Goal: Communication & Community: Share content

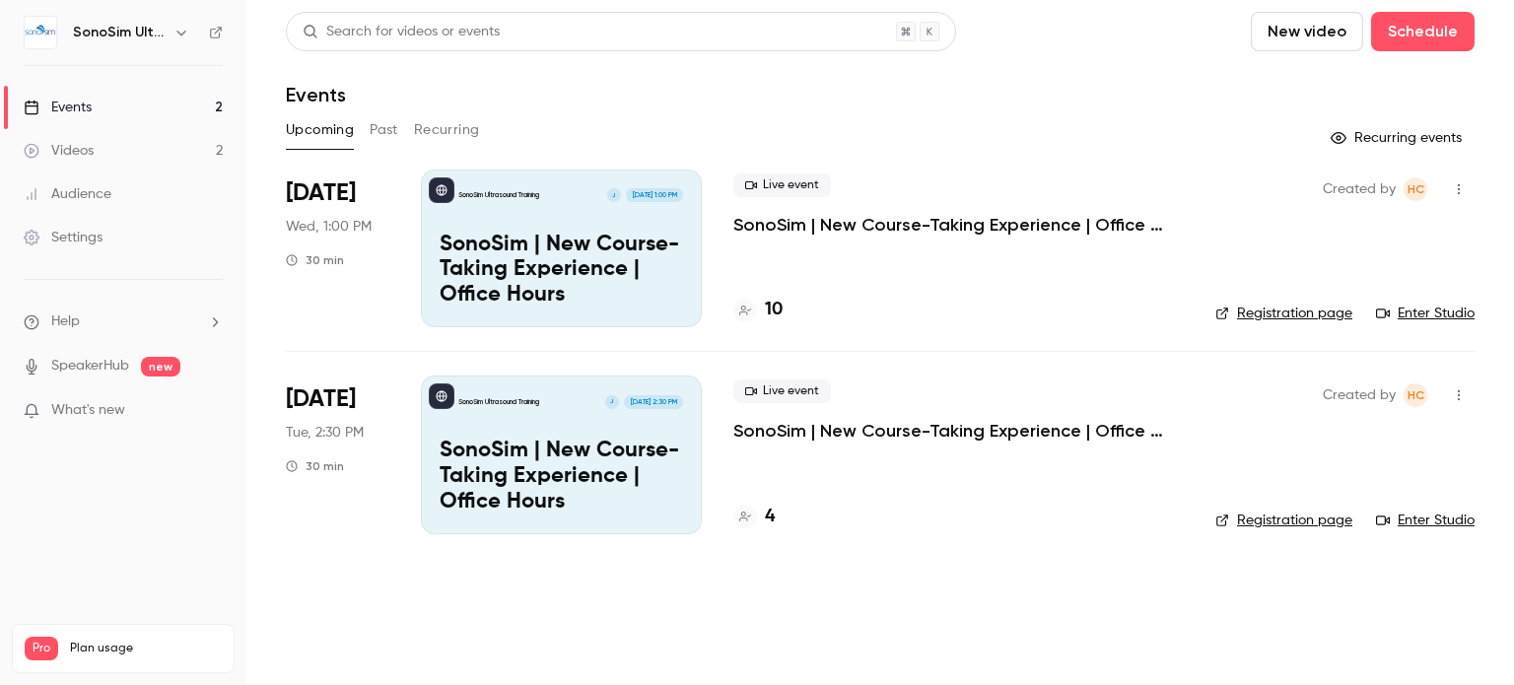
click at [1422, 316] on link "Enter Studio" at bounding box center [1425, 314] width 99 height 20
click at [383, 122] on button "Past" at bounding box center [384, 130] width 29 height 32
click at [970, 238] on div "Live event SonoSim | New Course-Taking Experience | Office Hours 6" at bounding box center [952, 249] width 436 height 158
click at [977, 228] on p "SonoSim | New Course-Taking Experience | Office Hours" at bounding box center [952, 225] width 436 height 24
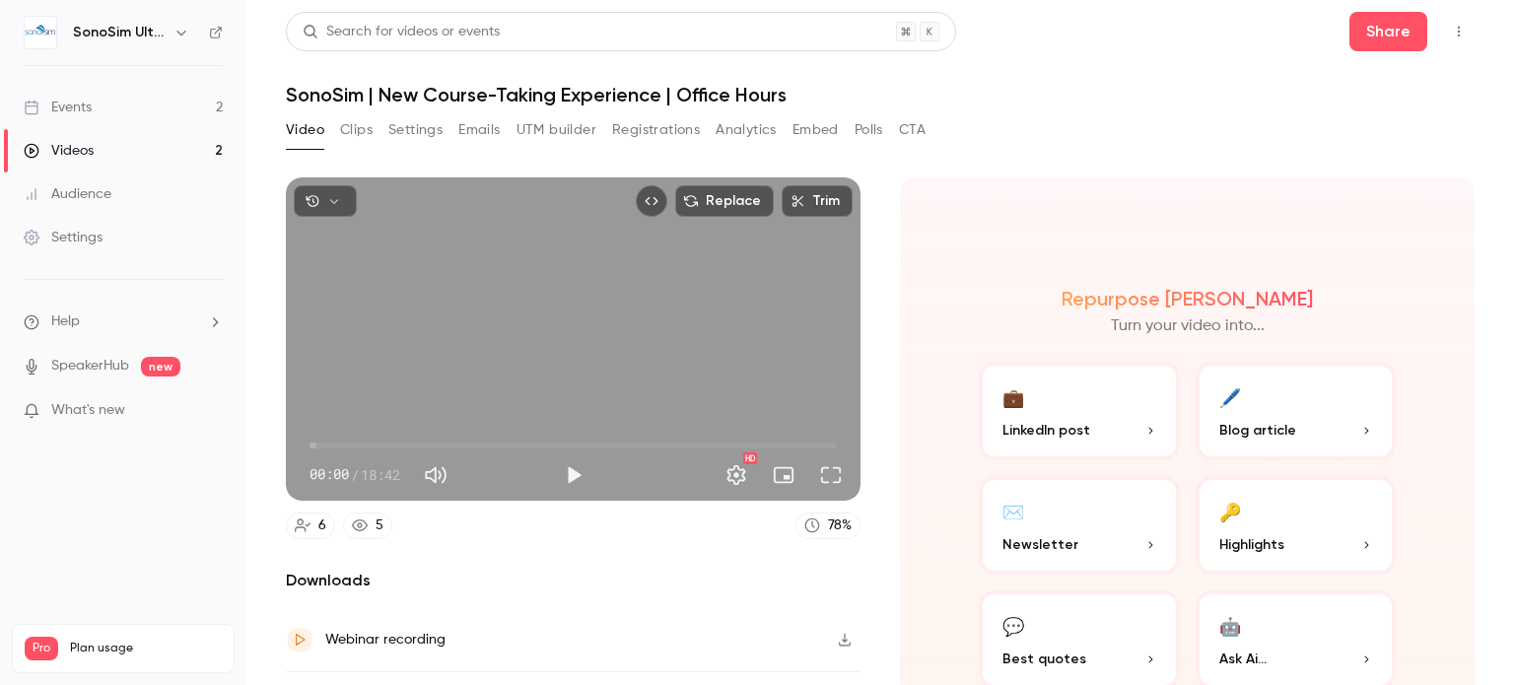
click at [866, 129] on button "Polls" at bounding box center [869, 130] width 29 height 32
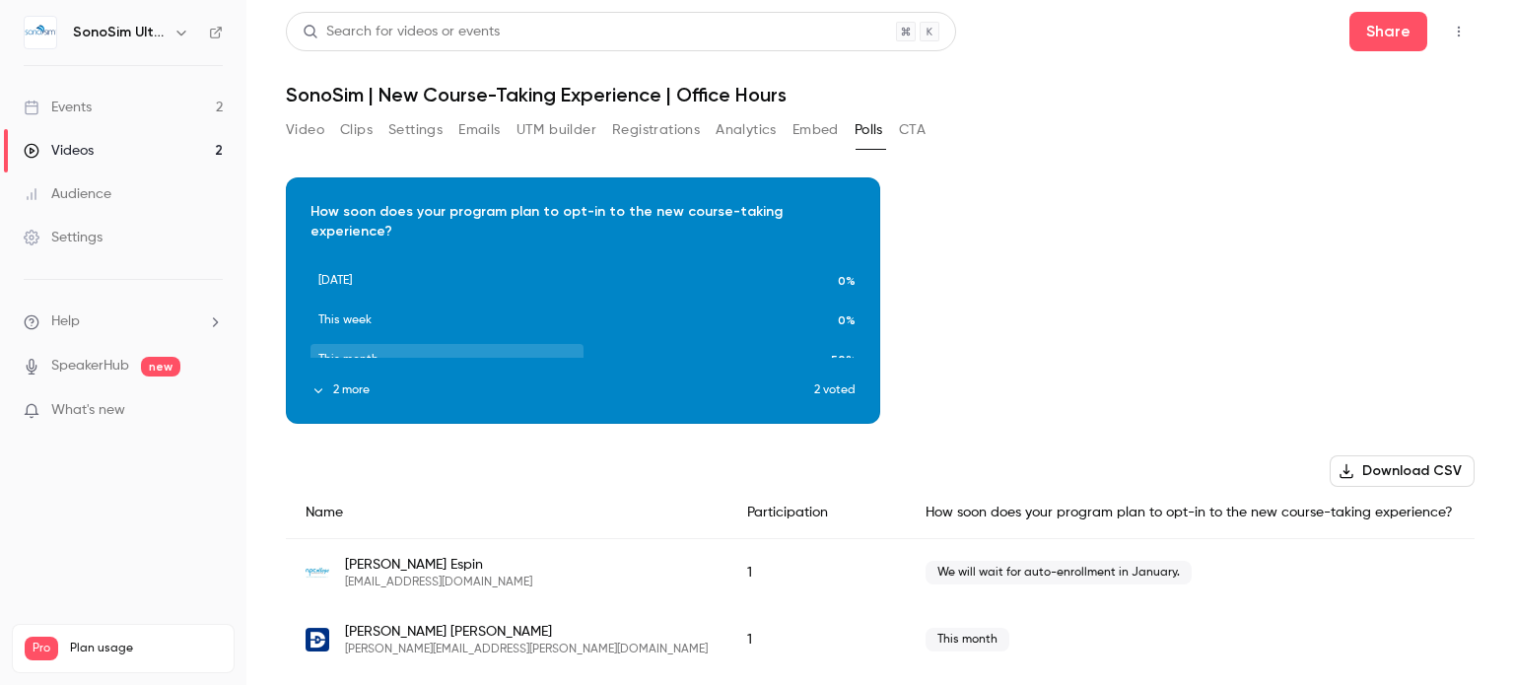
scroll to position [20, 0]
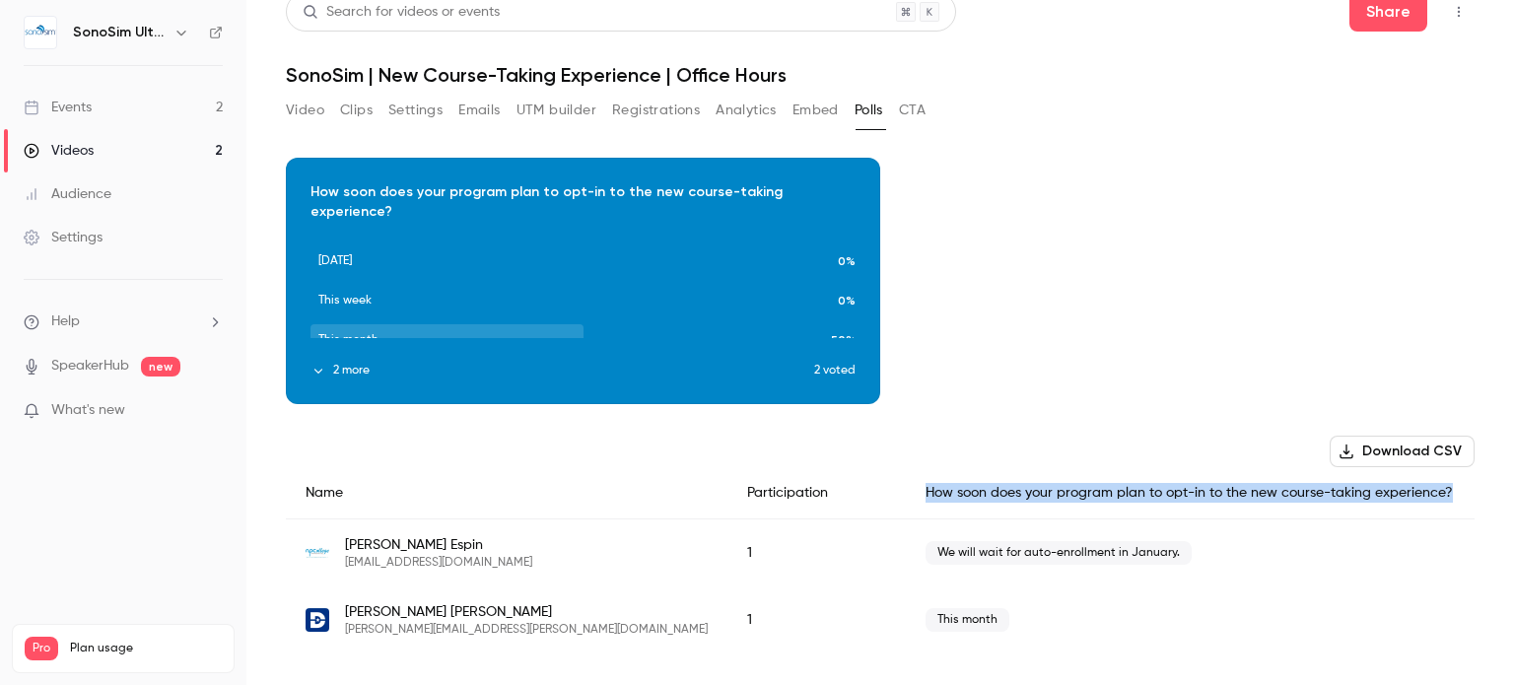
drag, startPoint x: 1361, startPoint y: 498, endPoint x: 828, endPoint y: 494, distance: 532.4
click at [906, 494] on div "How soon does your program plan to opt-in to the new course-taking experience?" at bounding box center [1190, 493] width 569 height 52
copy div "How soon does your program plan to opt-in to the new course-taking experience?"
click at [340, 362] on button "2 more" at bounding box center [563, 371] width 504 height 18
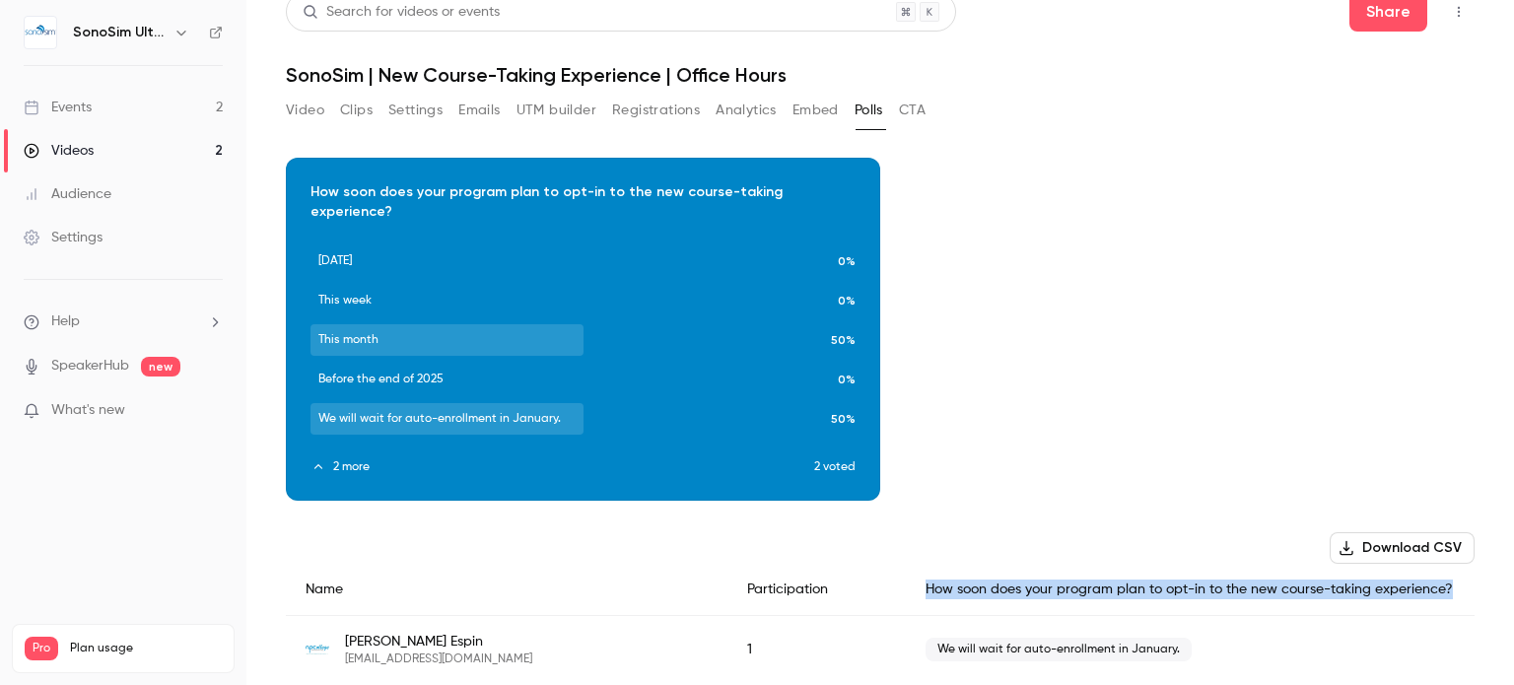
scroll to position [96, 0]
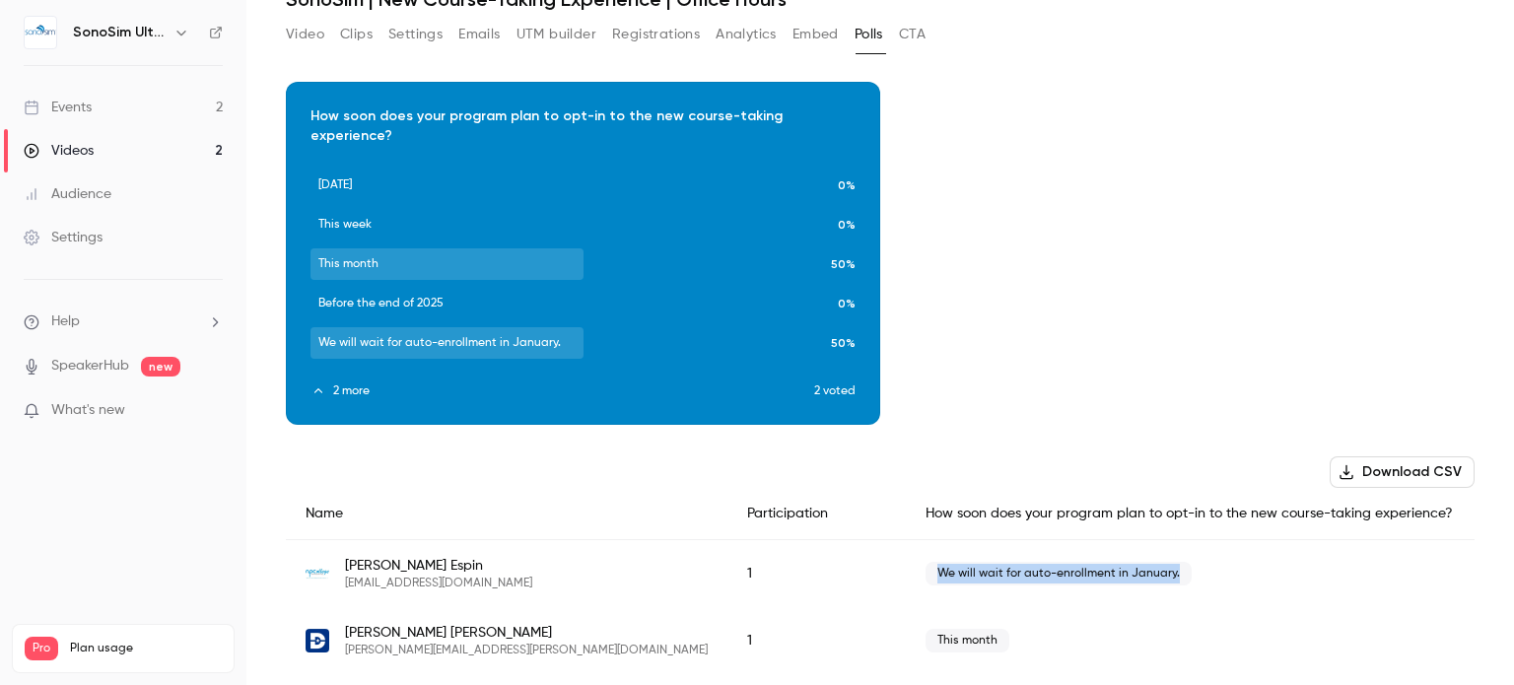
drag, startPoint x: 1085, startPoint y: 551, endPoint x: 841, endPoint y: 571, distance: 244.3
click at [906, 571] on div "We will wait for auto-enrollment in January." at bounding box center [1190, 574] width 569 height 68
copy span "We will wait for auto-enrollment in January."
click at [100, 106] on link "Events 2" at bounding box center [123, 107] width 246 height 43
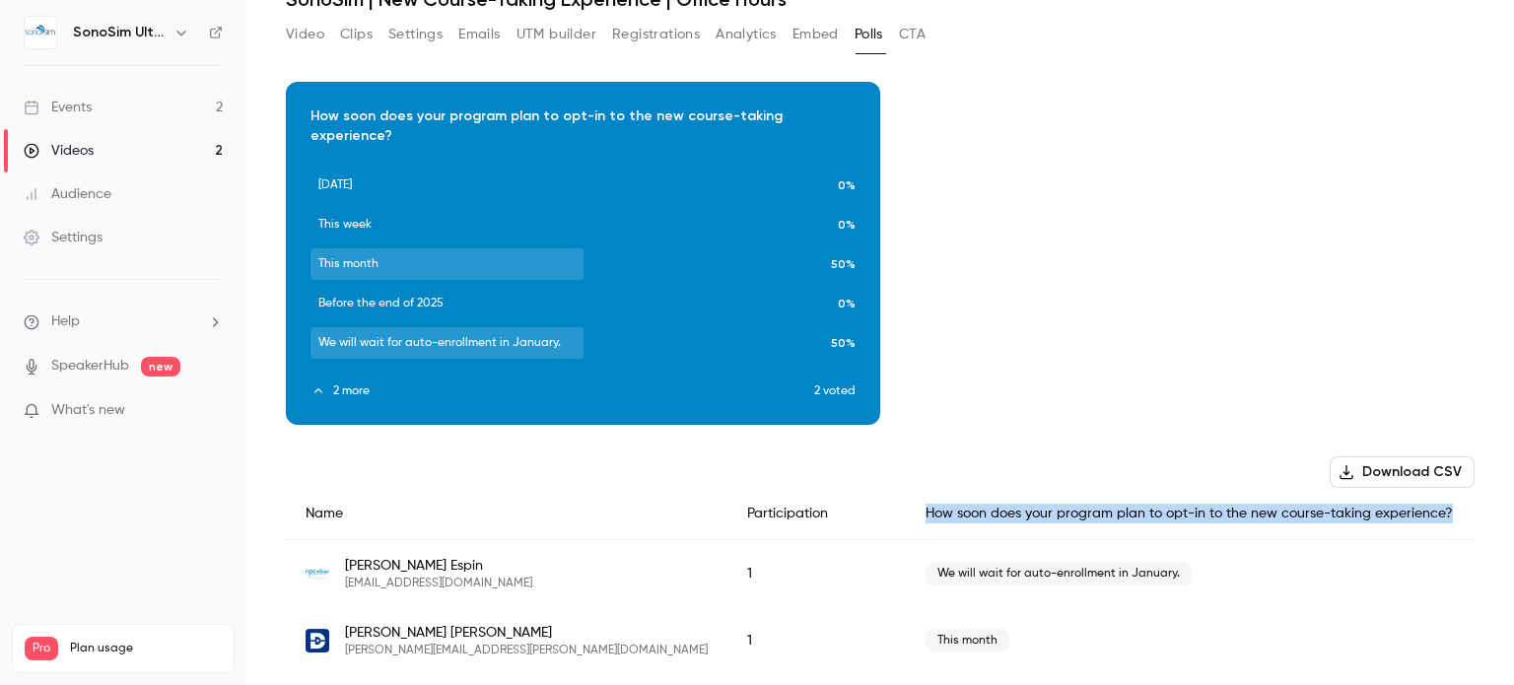
drag, startPoint x: 1361, startPoint y: 495, endPoint x: 834, endPoint y: 477, distance: 526.8
click at [906, 488] on div "How soon does your program plan to opt-in to the new course-taking experience?" at bounding box center [1190, 514] width 569 height 52
copy div "How soon does your program plan to opt-in to the new course-taking experience?"
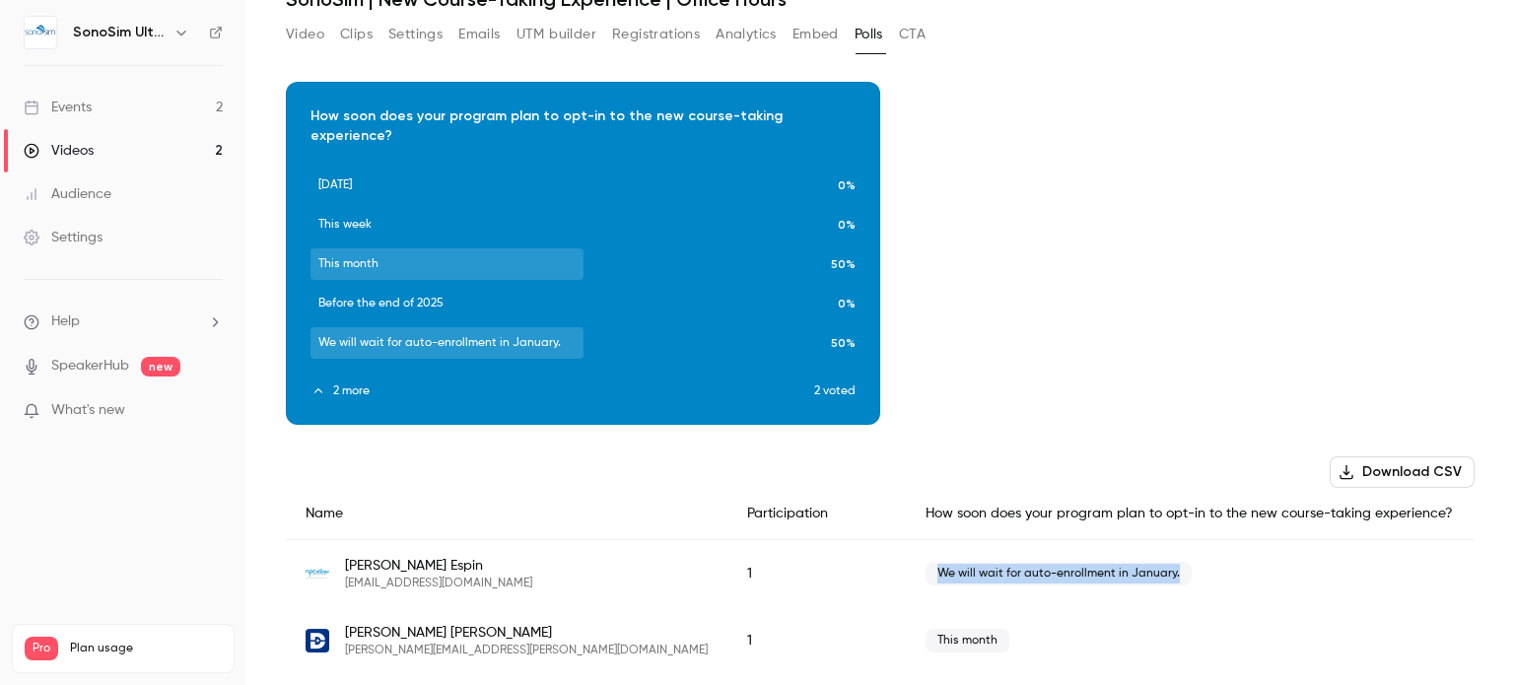
drag, startPoint x: 1088, startPoint y: 553, endPoint x: 844, endPoint y: 555, distance: 244.5
click at [926, 562] on span "We will wait for auto-enrollment in January." at bounding box center [1059, 574] width 266 height 24
copy span "We will wait for auto-enrollment in January."
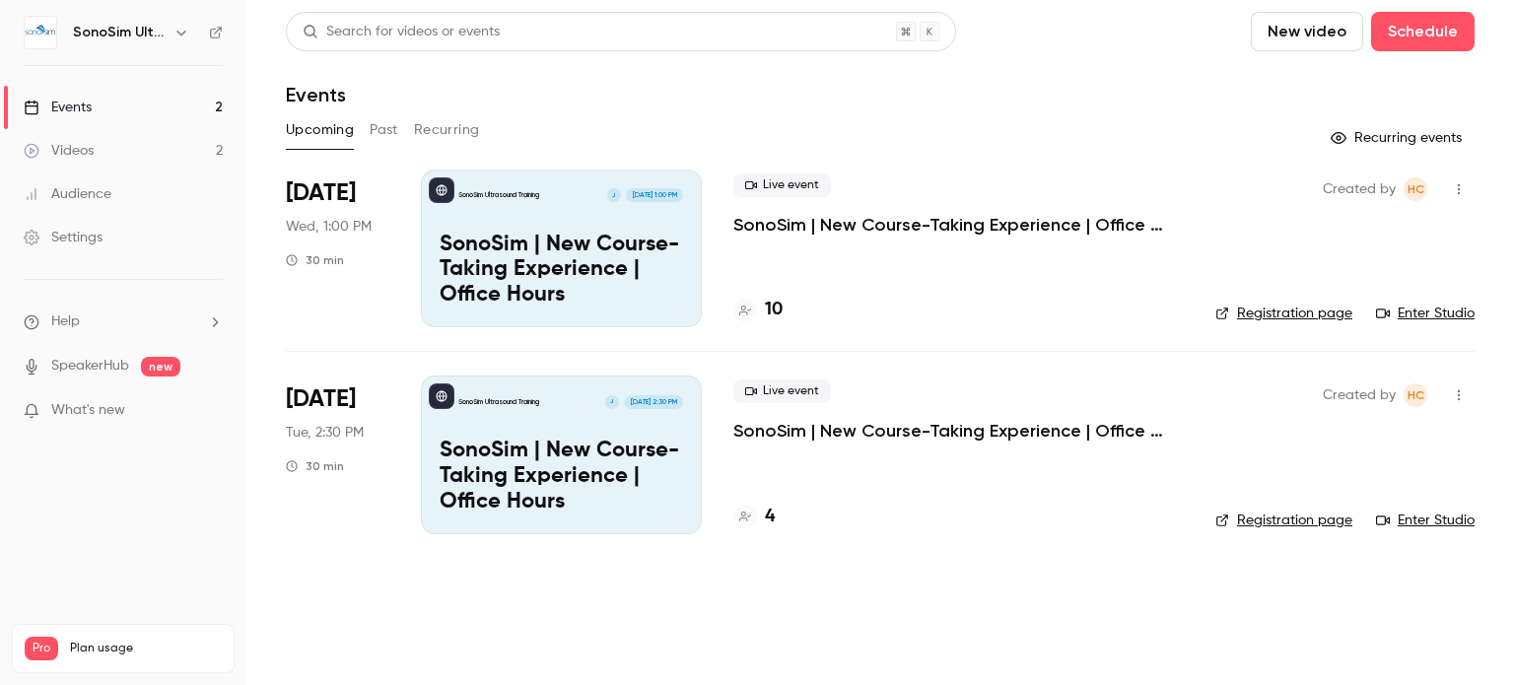
click at [1447, 524] on link "Enter Studio" at bounding box center [1425, 521] width 99 height 20
click at [110, 410] on span "What's new" at bounding box center [88, 410] width 74 height 21
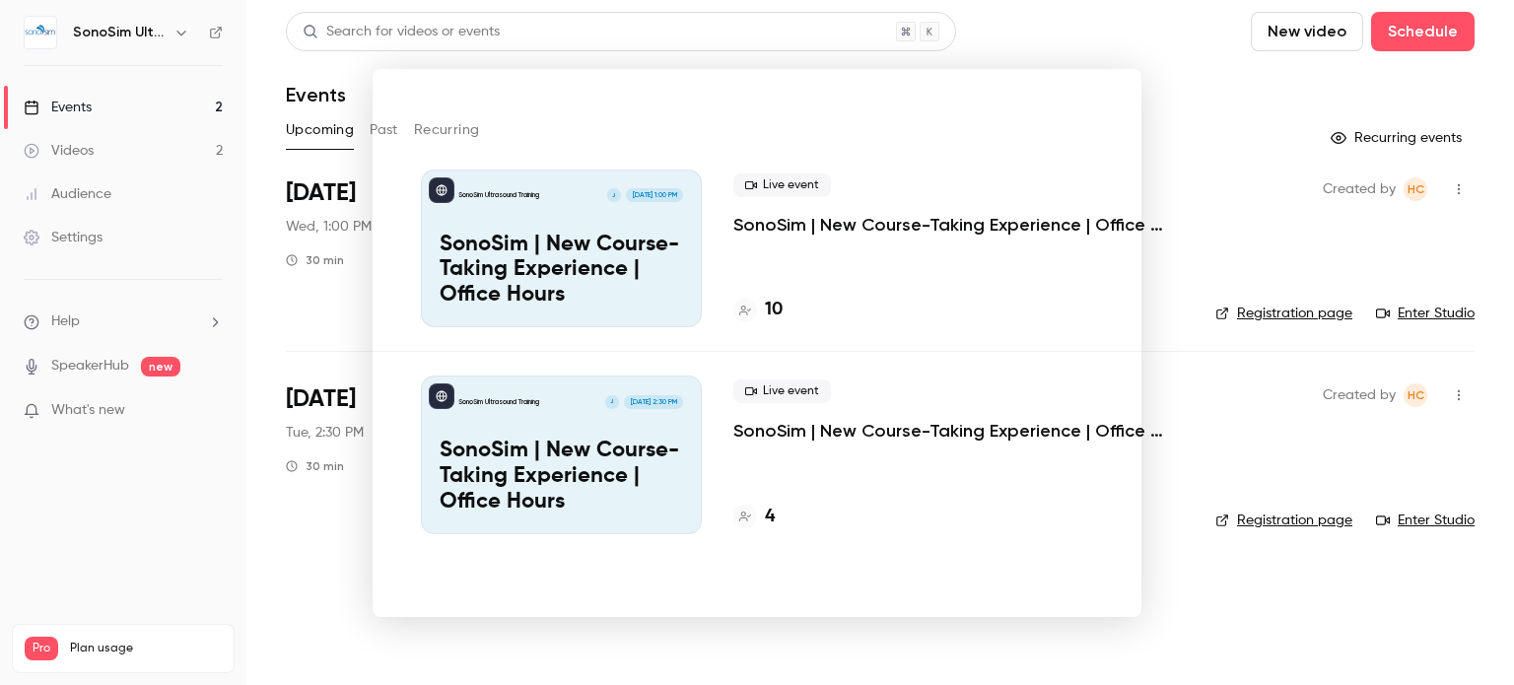
click at [1214, 69] on div at bounding box center [757, 342] width 1514 height 685
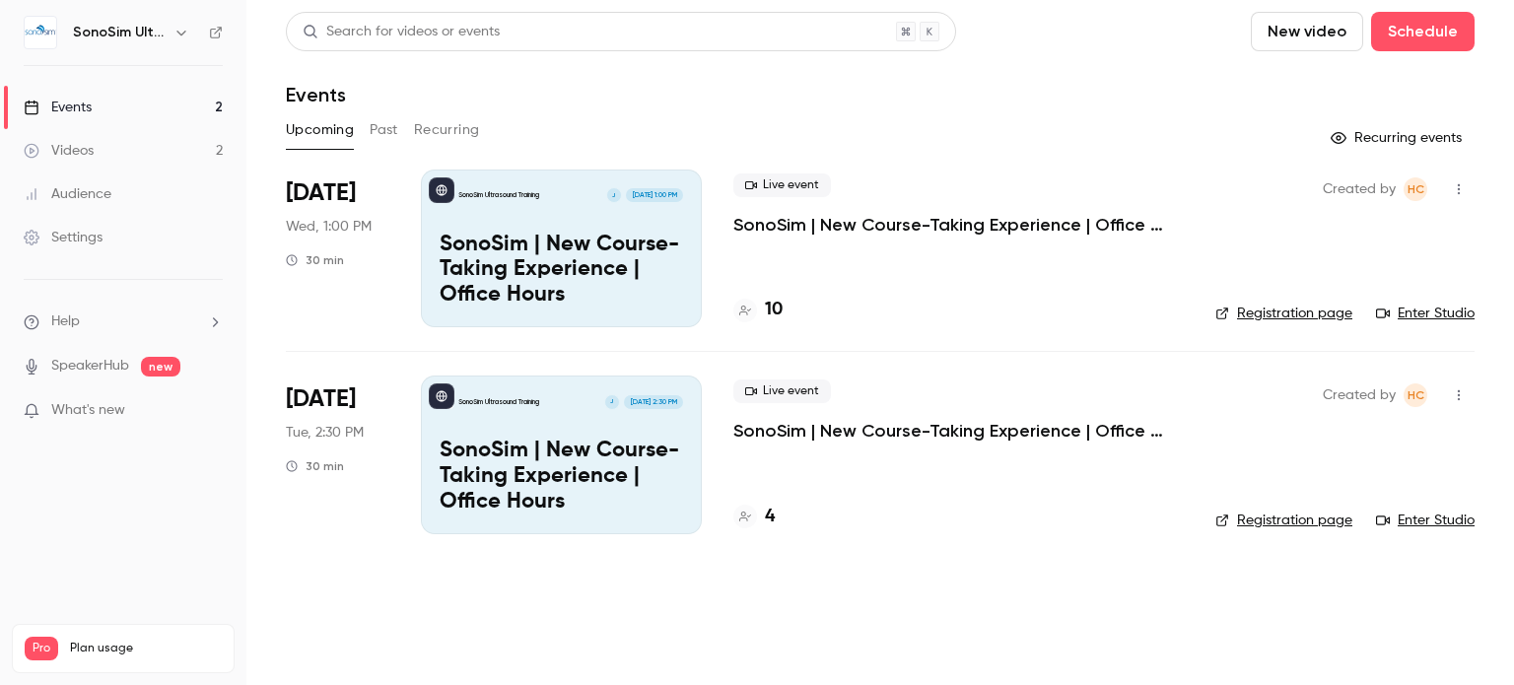
click at [1483, 98] on main "Search for videos or events New video Schedule Events Upcoming Past Recurring R…" at bounding box center [880, 342] width 1268 height 685
click at [1445, 313] on link "Enter Studio" at bounding box center [1425, 314] width 99 height 20
click at [1463, 189] on icon "button" at bounding box center [1459, 189] width 16 height 14
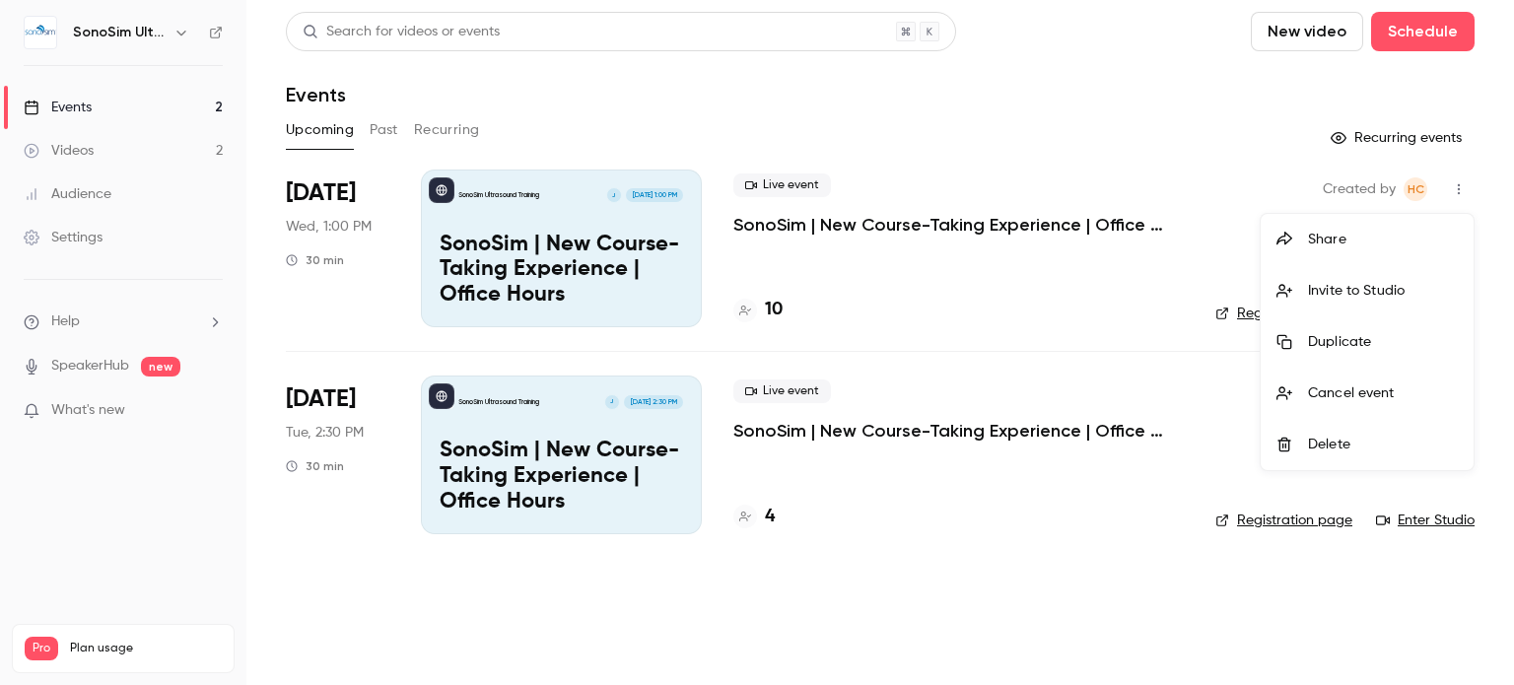
click at [1357, 277] on li "Invite to Studio" at bounding box center [1367, 290] width 213 height 51
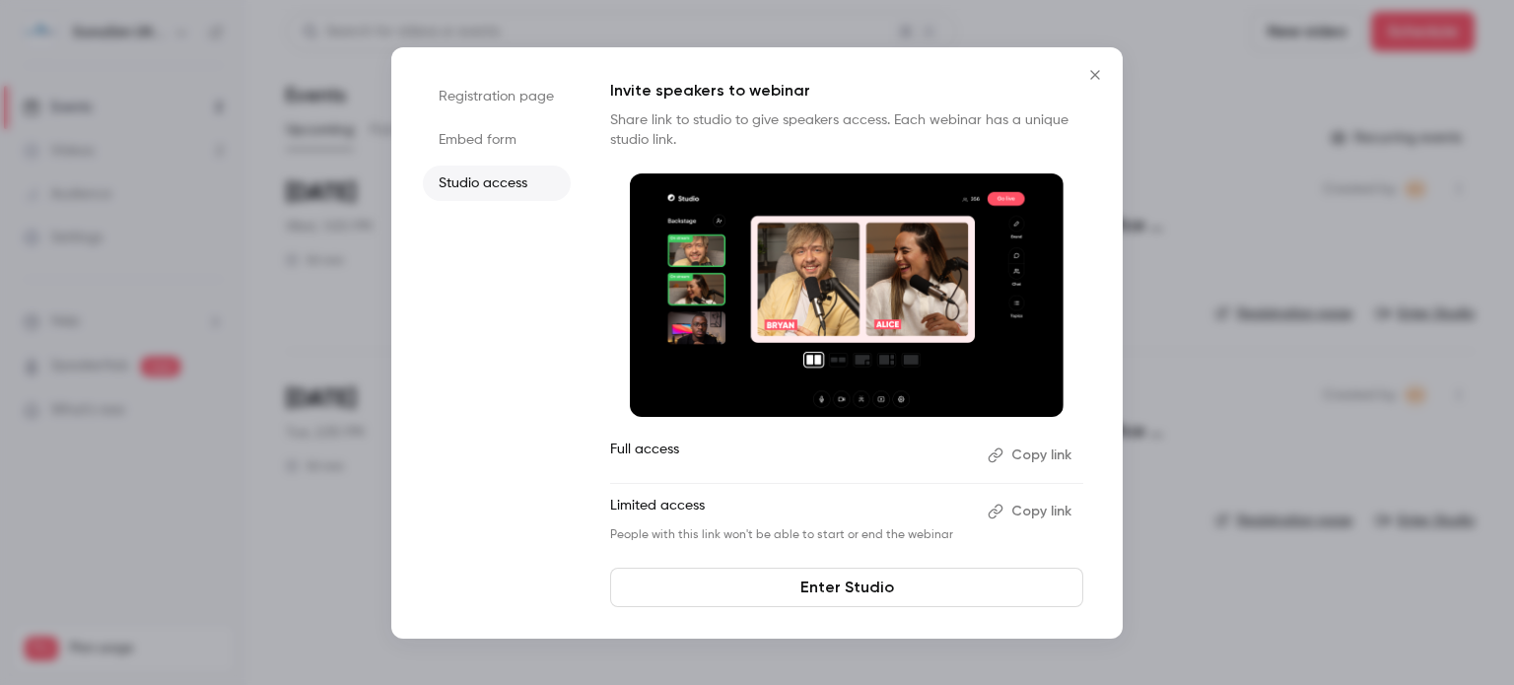
click at [1047, 446] on button "Copy link" at bounding box center [1032, 456] width 104 height 32
click at [1100, 78] on icon "Close" at bounding box center [1096, 75] width 24 height 16
